Goal: Transaction & Acquisition: Book appointment/travel/reservation

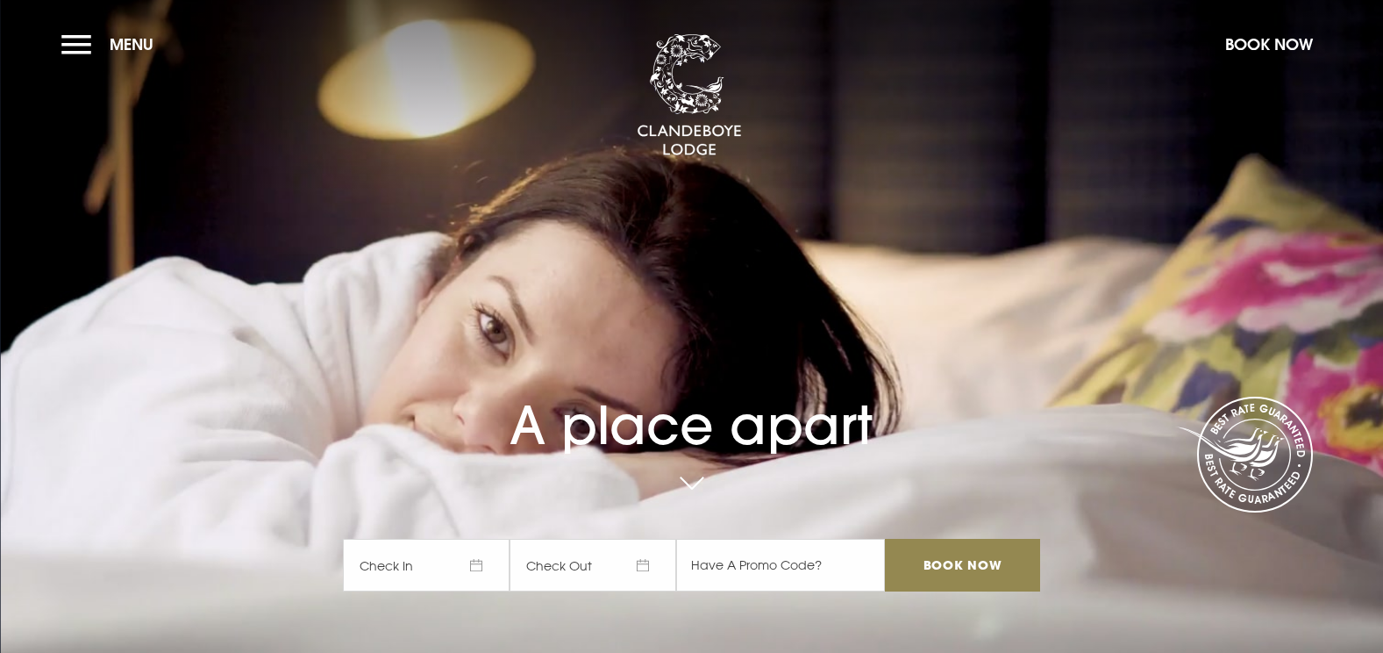
click at [1279, 39] on button "Book Now" at bounding box center [1269, 44] width 105 height 38
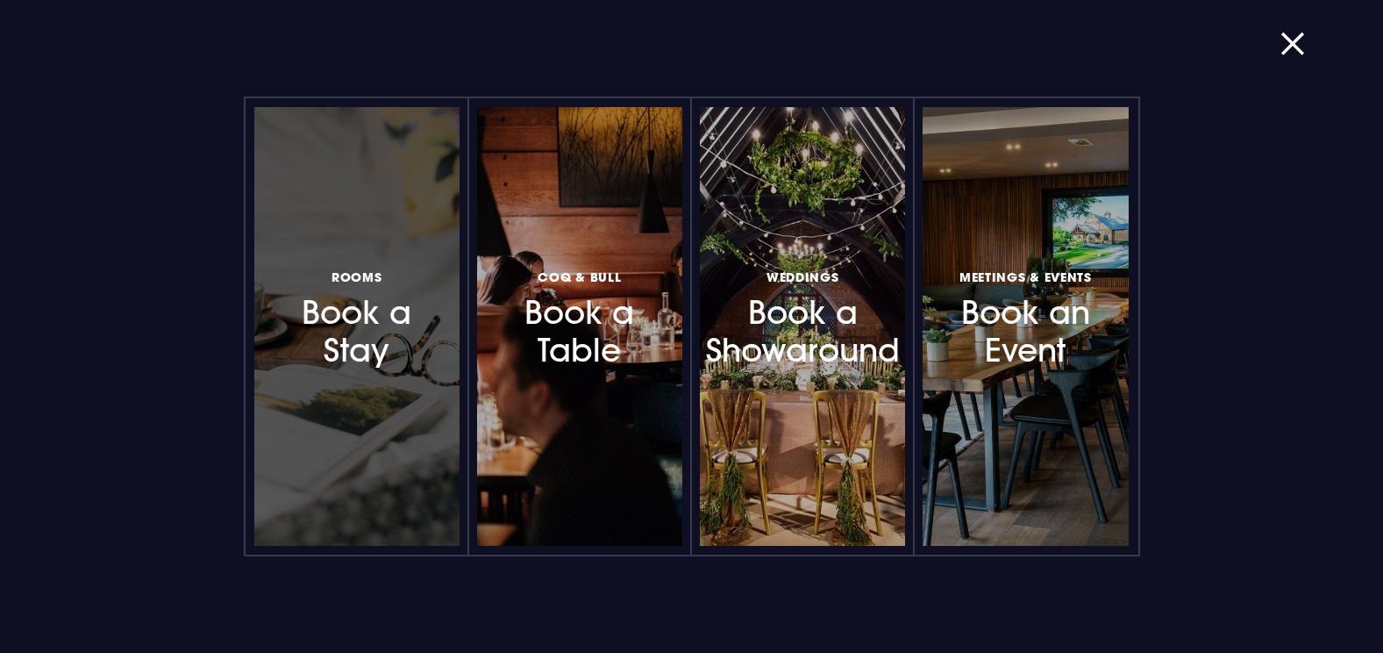
click at [366, 354] on h3 "Rooms Book a Stay" at bounding box center [357, 317] width 153 height 104
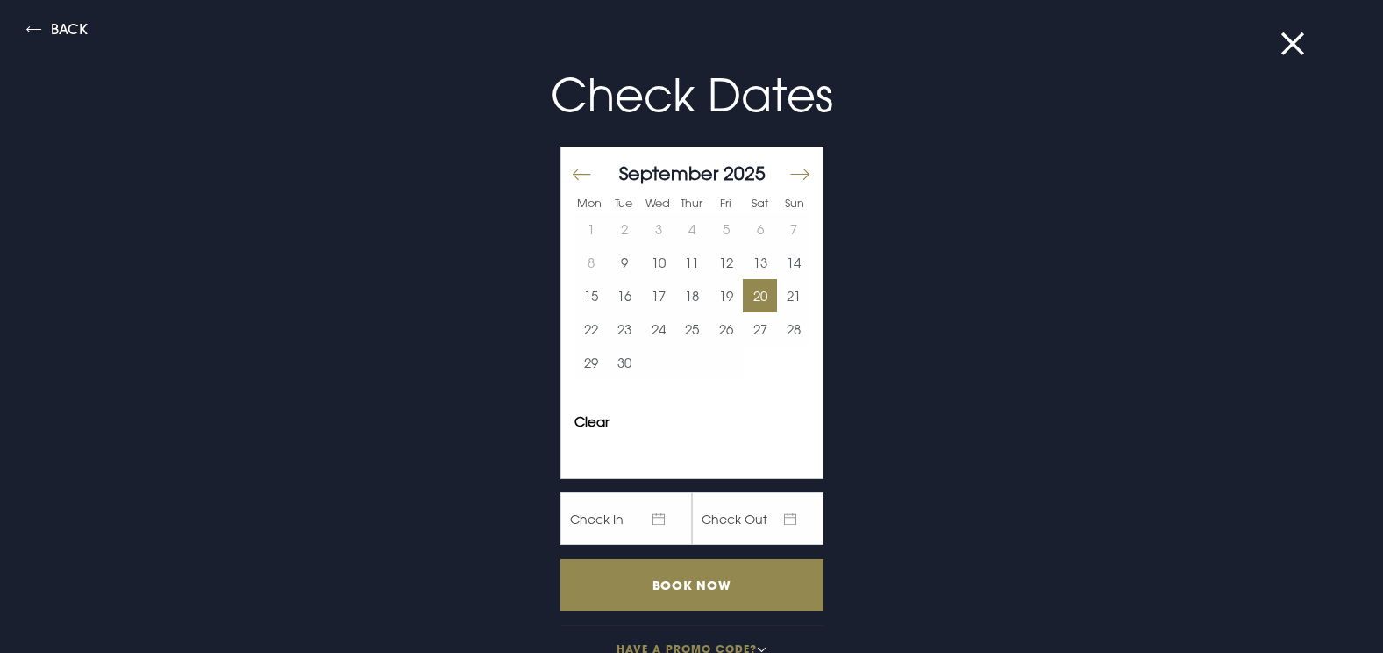
click at [746, 291] on button "20" at bounding box center [760, 295] width 34 height 33
click at [777, 291] on button "21" at bounding box center [794, 295] width 34 height 33
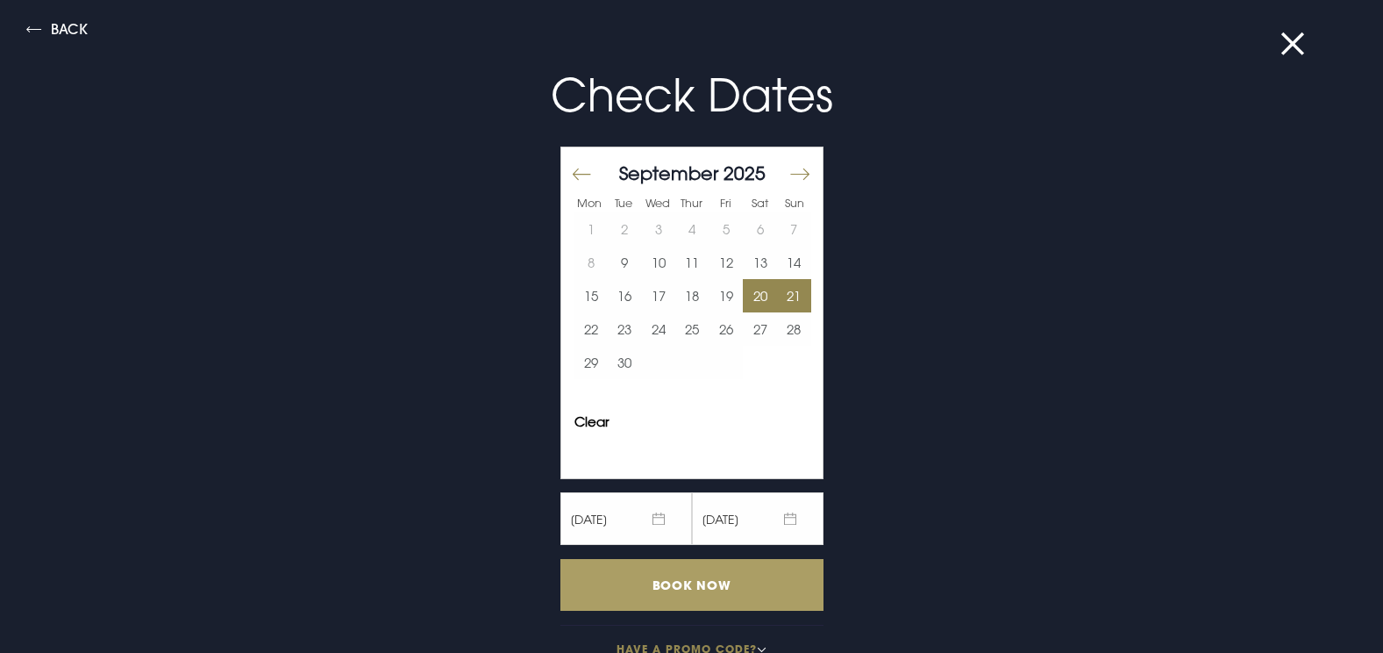
click at [735, 575] on input "Book Now" at bounding box center [691, 585] width 263 height 52
